Goal: Task Accomplishment & Management: Manage account settings

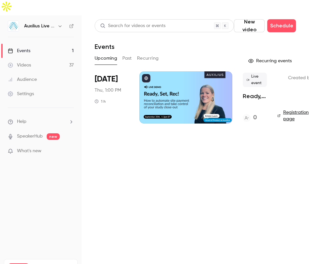
click at [30, 48] on div "Events" at bounding box center [19, 51] width 23 height 7
click at [26, 62] on div "Videos" at bounding box center [19, 65] width 23 height 7
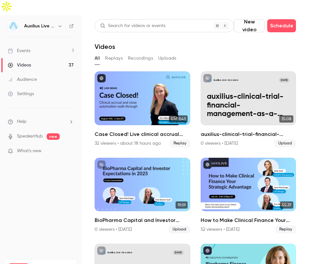
click at [29, 44] on link "Events 1" at bounding box center [41, 51] width 82 height 14
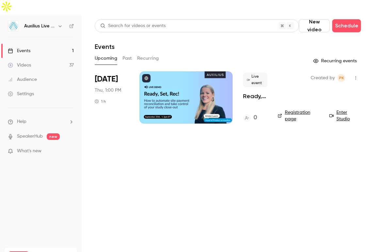
click at [179, 74] on div at bounding box center [185, 97] width 93 height 52
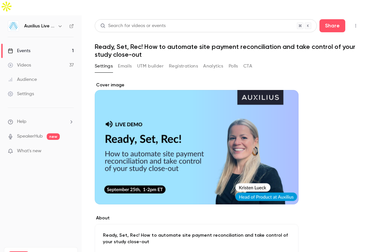
click at [184, 61] on button "Registrations" at bounding box center [183, 66] width 29 height 10
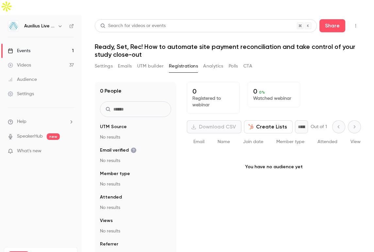
click at [104, 61] on button "Settings" at bounding box center [104, 66] width 18 height 10
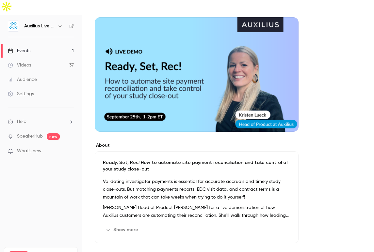
scroll to position [79, 0]
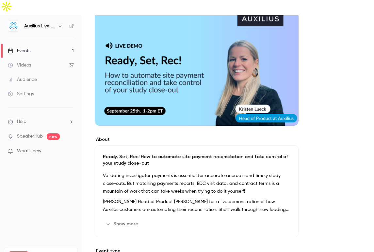
click at [136, 154] on p "Ready, Set, Rec! How to automate site payment reconciliation and take control o…" at bounding box center [196, 160] width 187 height 13
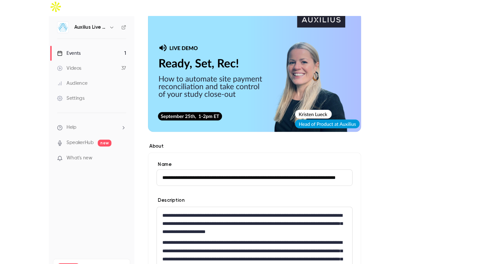
scroll to position [0, 0]
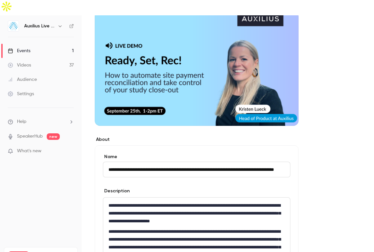
drag, startPoint x: 158, startPoint y: 157, endPoint x: 38, endPoint y: 157, distance: 119.7
click at [38, 157] on div "**********" at bounding box center [187, 141] width 374 height 252
drag, startPoint x: 144, startPoint y: 154, endPoint x: 64, endPoint y: 165, distance: 81.0
click at [64, 165] on div "**********" at bounding box center [187, 141] width 374 height 252
click at [118, 165] on form "**********" at bounding box center [196, 226] width 187 height 144
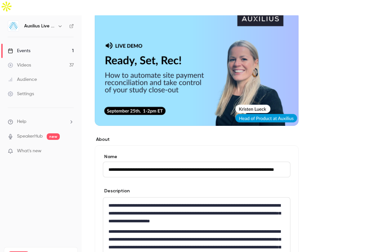
drag, startPoint x: 137, startPoint y: 155, endPoint x: 71, endPoint y: 155, distance: 65.6
click at [71, 155] on div "**********" at bounding box center [187, 141] width 374 height 252
click at [190, 228] on p "**********" at bounding box center [196, 247] width 176 height 39
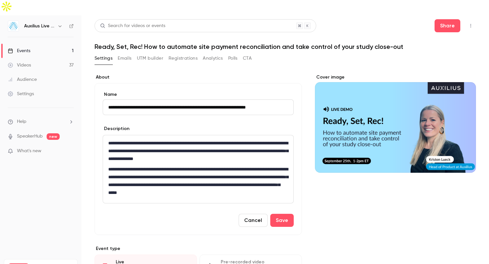
click at [309, 129] on div "Cover image" at bounding box center [395, 123] width 161 height 99
click at [0, 0] on input "Cover image" at bounding box center [0, 0] width 0 height 0
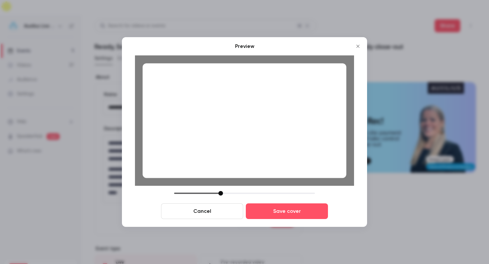
click at [211, 211] on button "Cancel" at bounding box center [202, 212] width 82 height 16
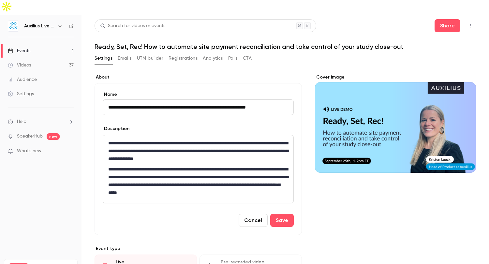
click at [309, 127] on div "Cover image" at bounding box center [395, 123] width 161 height 99
click at [0, 0] on input "Cover image" at bounding box center [0, 0] width 0 height 0
click at [309, 132] on div "Cover image" at bounding box center [395, 123] width 161 height 99
click at [0, 0] on input "Cover image" at bounding box center [0, 0] width 0 height 0
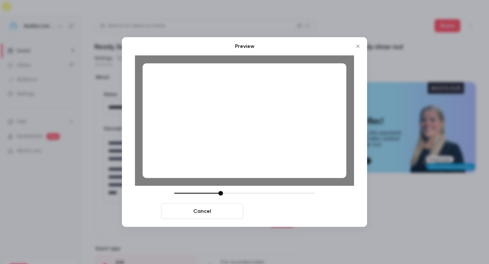
click at [291, 213] on button "Save cover" at bounding box center [287, 212] width 82 height 16
click at [306, 212] on button "Save cover" at bounding box center [287, 212] width 82 height 16
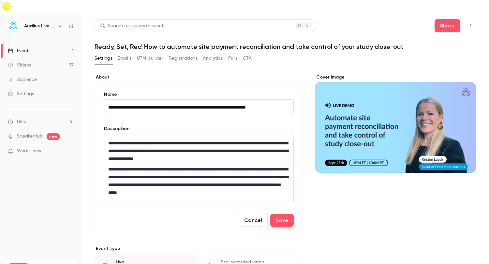
click at [309, 203] on div "Cover image" at bounding box center [395, 246] width 161 height 344
drag, startPoint x: 124, startPoint y: 93, endPoint x: 79, endPoint y: 93, distance: 45.3
click at [79, 93] on div "**********" at bounding box center [244, 147] width 489 height 264
click at [235, 99] on input "**********" at bounding box center [198, 107] width 191 height 16
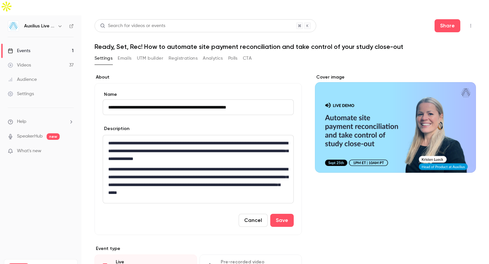
type input "**********"
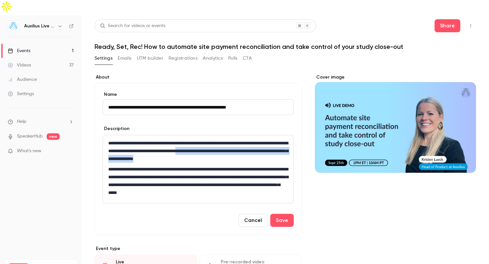
click at [251, 140] on p "**********" at bounding box center [198, 150] width 180 height 23
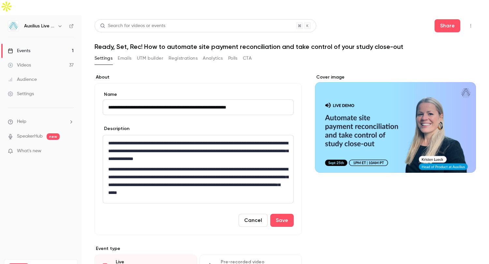
click at [252, 171] on p "**********" at bounding box center [198, 180] width 180 height 31
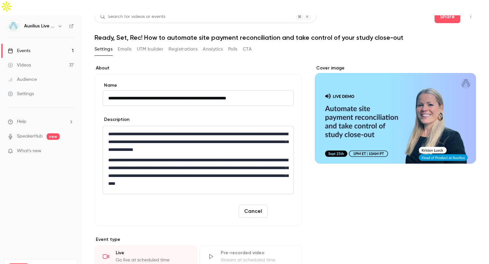
click at [283, 205] on button "Save" at bounding box center [281, 211] width 23 height 13
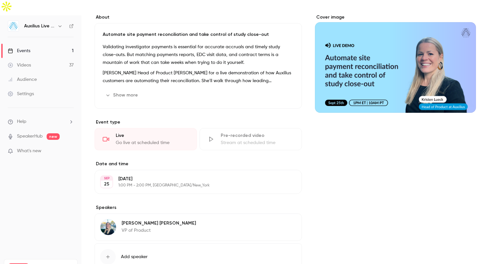
scroll to position [6, 0]
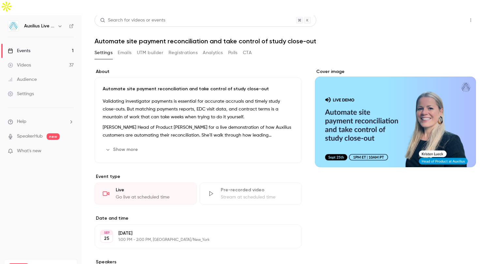
click at [309, 14] on button "Share" at bounding box center [448, 20] width 26 height 13
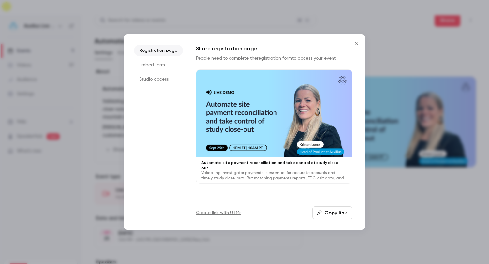
click at [164, 50] on li "Registration page" at bounding box center [158, 51] width 49 height 12
click at [309, 212] on button "Copy link" at bounding box center [333, 212] width 40 height 13
click at [309, 43] on icon "Close" at bounding box center [357, 43] width 8 height 5
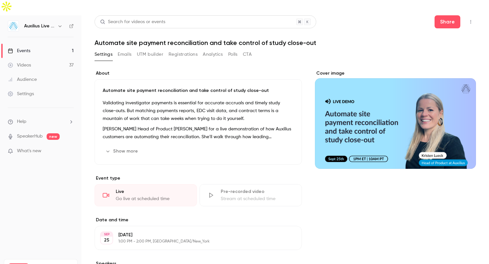
click at [32, 44] on link "Events 1" at bounding box center [41, 51] width 82 height 14
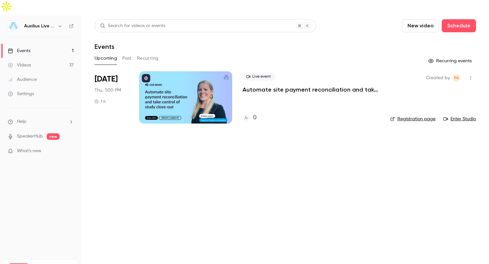
click at [23, 76] on div "Audience" at bounding box center [22, 79] width 29 height 7
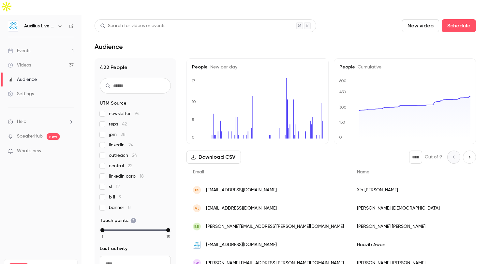
click at [127, 78] on input "text" at bounding box center [135, 86] width 71 height 16
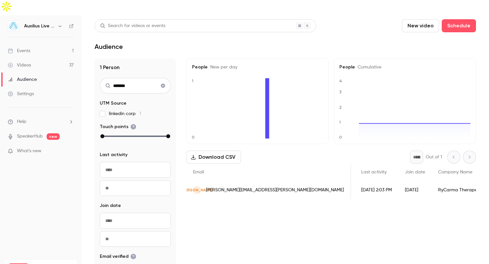
scroll to position [0, 122]
click at [256, 187] on span "[PERSON_NAME][EMAIL_ADDRESS][PERSON_NAME][DOMAIN_NAME]" at bounding box center [275, 190] width 138 height 7
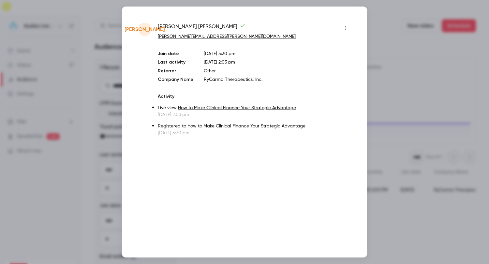
click at [208, 80] on p "RyCarma Therapeutics, Inc." at bounding box center [277, 79] width 147 height 7
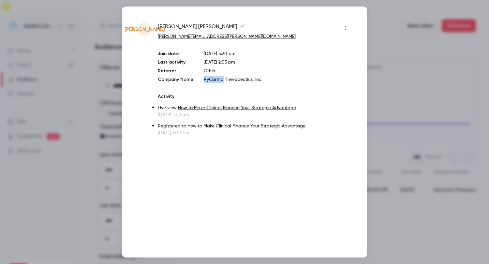
click at [208, 80] on p "RyCarma Therapeutics, Inc." at bounding box center [277, 79] width 147 height 7
copy p "RyCarma Therapeutics, Inc."
click at [309, 50] on div at bounding box center [244, 132] width 489 height 264
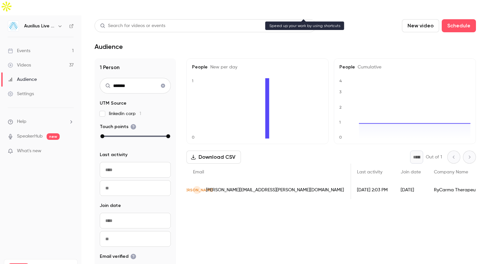
click at [147, 19] on div "Search for videos or events" at bounding box center [206, 25] width 222 height 13
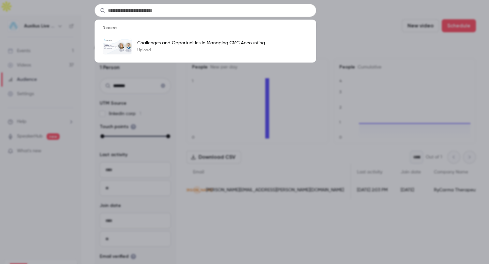
click at [116, 126] on div "Recent Challenges and Opportunities in Managing CMC Accounting Upload" at bounding box center [244, 132] width 489 height 264
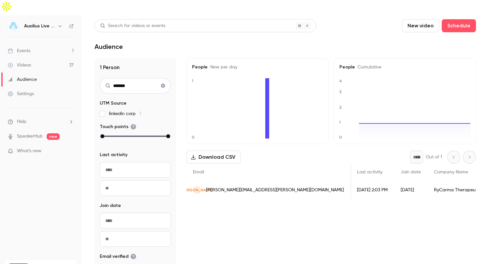
click at [128, 78] on input "*******" at bounding box center [135, 86] width 71 height 16
type input "********"
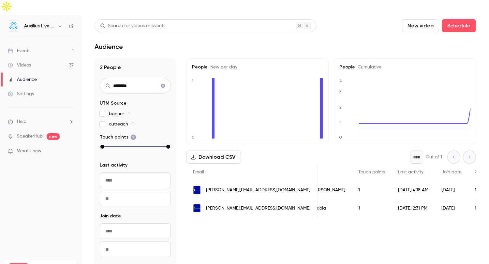
scroll to position [0, 0]
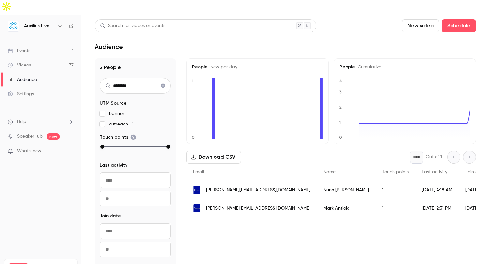
click at [227, 187] on span "[PERSON_NAME][EMAIL_ADDRESS][DOMAIN_NAME]" at bounding box center [258, 190] width 104 height 7
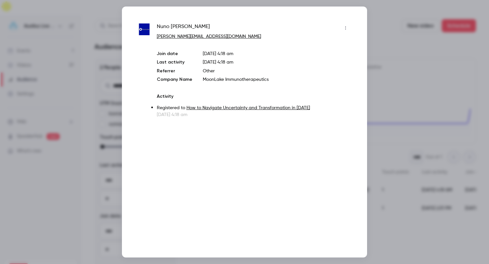
click at [309, 109] on div at bounding box center [244, 132] width 489 height 264
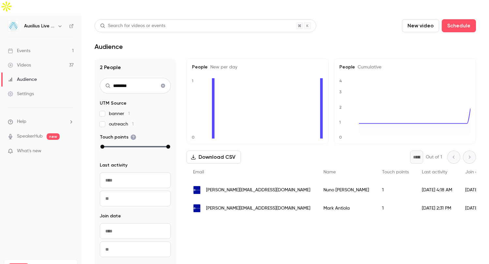
click at [237, 205] on span "[PERSON_NAME][EMAIL_ADDRESS][DOMAIN_NAME]" at bounding box center [258, 208] width 104 height 7
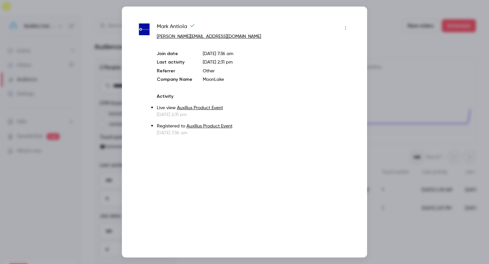
click at [309, 122] on div at bounding box center [244, 132] width 489 height 264
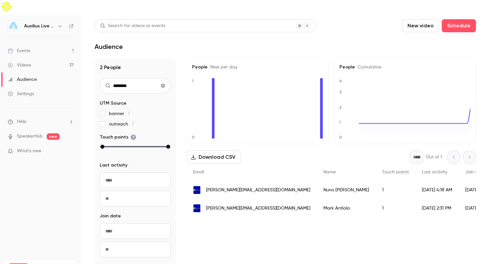
click at [239, 187] on span "[PERSON_NAME][EMAIL_ADDRESS][DOMAIN_NAME]" at bounding box center [258, 190] width 104 height 7
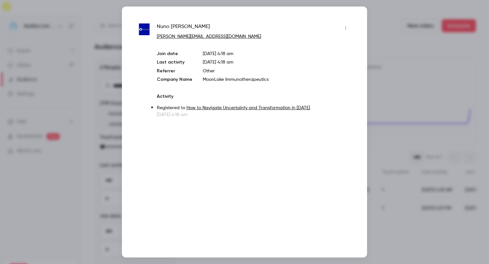
click at [309, 69] on div at bounding box center [244, 132] width 489 height 264
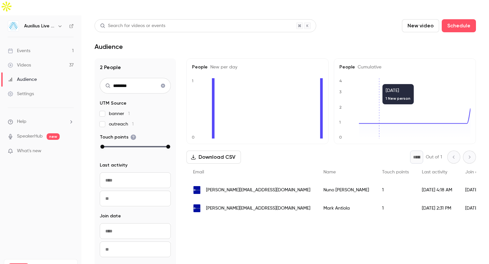
click at [164, 84] on icon "Clear search" at bounding box center [163, 86] width 4 height 4
click at [46, 44] on link "Events 1" at bounding box center [41, 51] width 82 height 14
